Goal: Check status: Check status

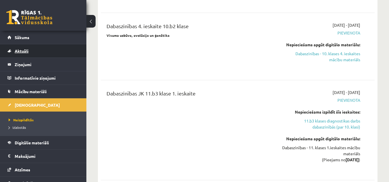
scroll to position [12, 0]
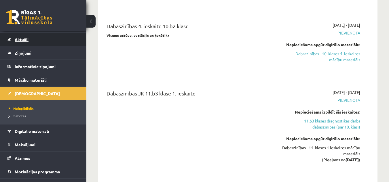
click at [28, 39] on span "Aktuāli" at bounding box center [22, 39] width 14 height 5
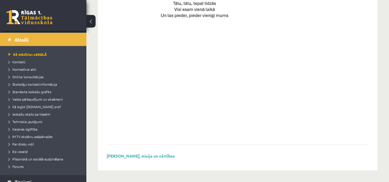
scroll to position [465, 0]
click at [34, 20] on link at bounding box center [29, 17] width 46 height 14
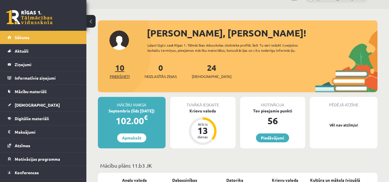
scroll to position [35, 0]
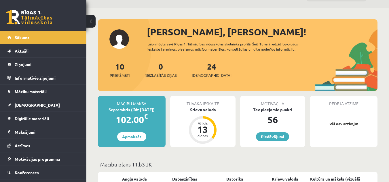
click at [208, 67] on div "24 Ieskaites" at bounding box center [212, 69] width 40 height 18
click at [203, 67] on link "24 Ieskaites" at bounding box center [212, 69] width 40 height 17
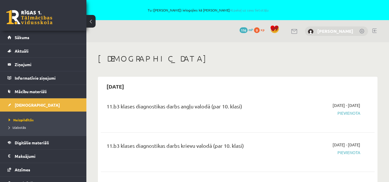
click at [327, 32] on link "[PERSON_NAME]" at bounding box center [335, 31] width 36 height 6
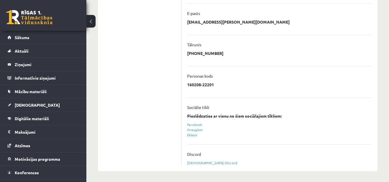
scroll to position [185, 0]
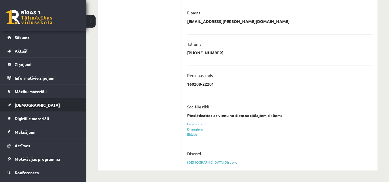
click at [20, 102] on link "[DEMOGRAPHIC_DATA]" at bounding box center [43, 104] width 72 height 13
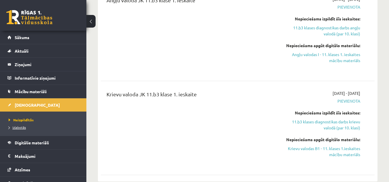
click at [23, 128] on span "Izlabotās" at bounding box center [17, 127] width 17 height 5
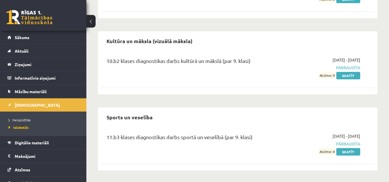
scroll to position [12, 0]
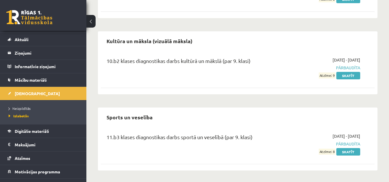
click at [252, 78] on div "10.b2 klases diagnostikas darbs kultūrā un mākslā (par 9. klasi)" at bounding box center [189, 68] width 175 height 22
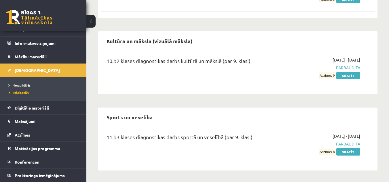
scroll to position [0, 0]
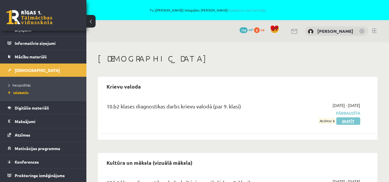
click at [350, 121] on link "Skatīt" at bounding box center [348, 120] width 24 height 7
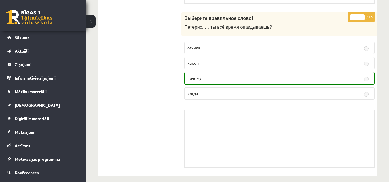
scroll to position [3151, 0]
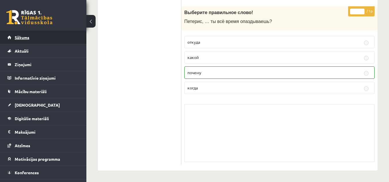
click at [35, 35] on link "Sākums" at bounding box center [43, 37] width 72 height 13
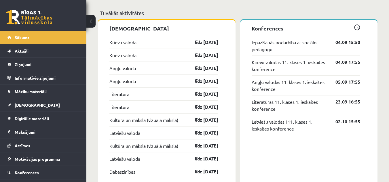
scroll to position [455, 0]
